Goal: Information Seeking & Learning: Learn about a topic

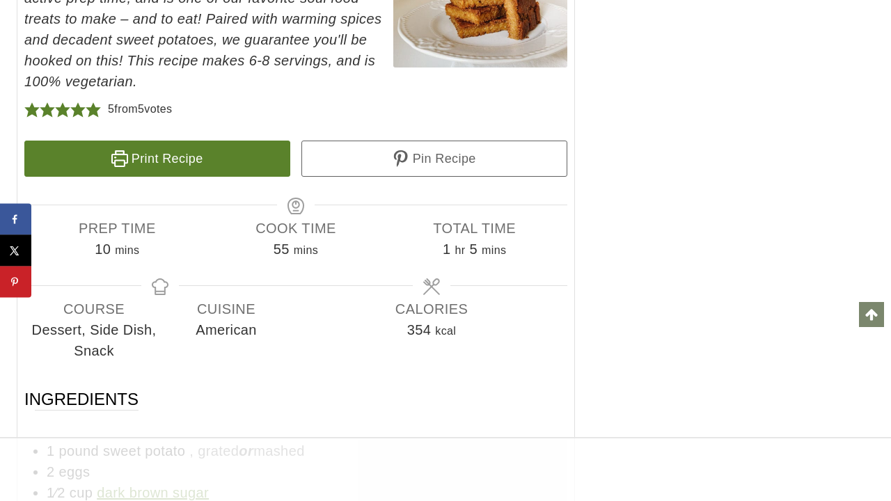
scroll to position [8358, 0]
